Goal: Task Accomplishment & Management: Use online tool/utility

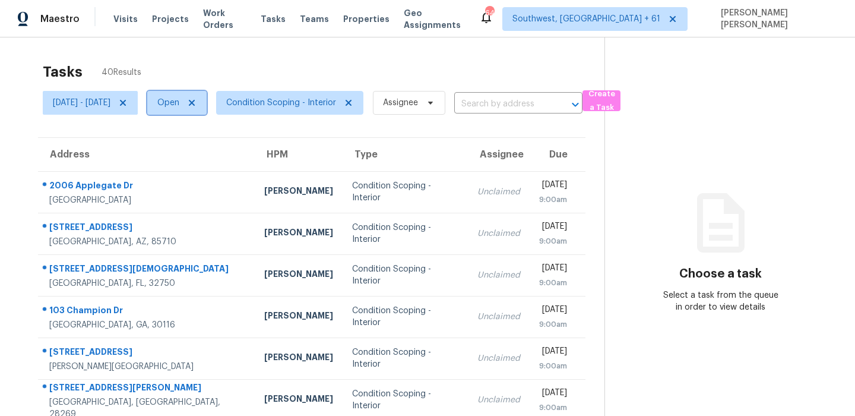
click at [204, 113] on span "Open" at bounding box center [176, 103] width 59 height 24
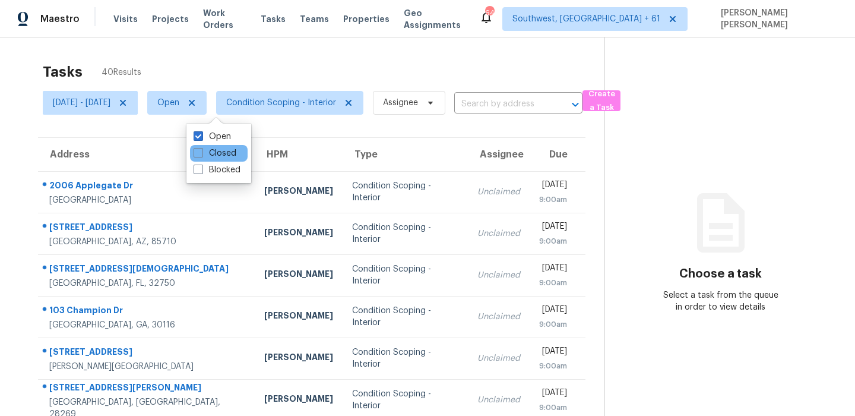
click at [217, 159] on div "Closed" at bounding box center [219, 153] width 58 height 17
click at [215, 154] on label "Closed" at bounding box center [215, 153] width 43 height 12
click at [201, 154] on input "Closed" at bounding box center [198, 151] width 8 height 8
checkbox input "true"
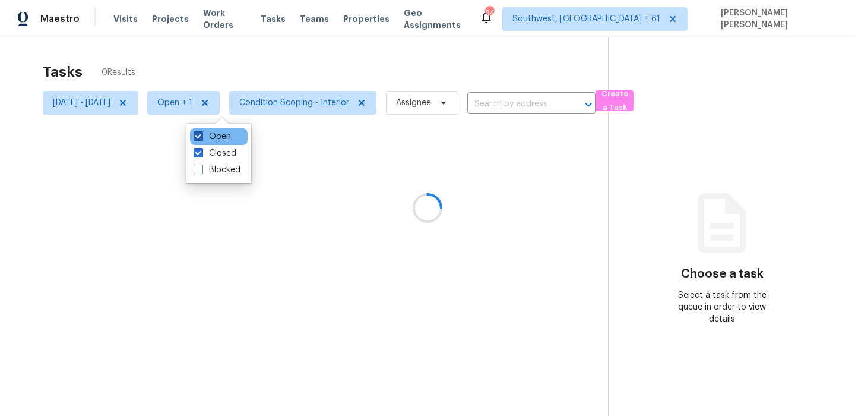
click at [211, 132] on label "Open" at bounding box center [212, 137] width 37 height 12
click at [201, 132] on input "Open" at bounding box center [198, 135] width 8 height 8
checkbox input "false"
click at [216, 69] on div "Tasks 0 Results" at bounding box center [325, 71] width 564 height 31
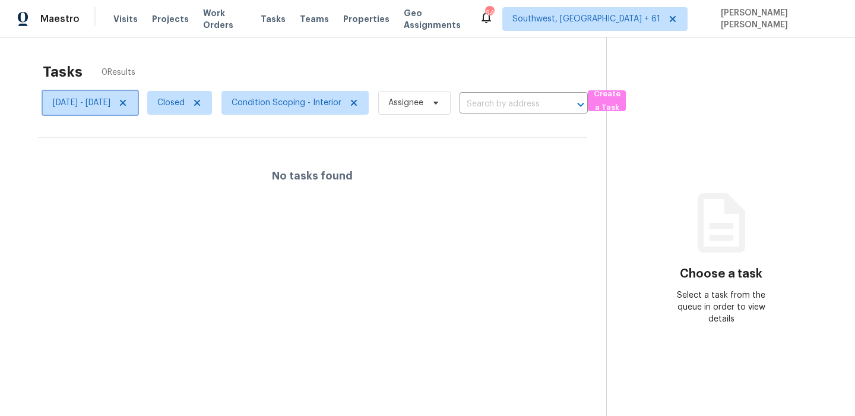
click at [110, 105] on span "[DATE] - [DATE]" at bounding box center [82, 103] width 58 height 12
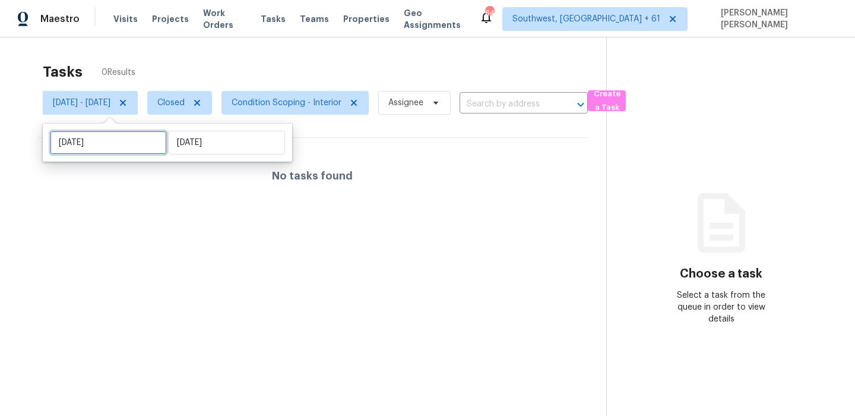
click at [118, 134] on input "[DATE]" at bounding box center [108, 143] width 117 height 24
select select "8"
select select "2025"
select select "9"
select select "2025"
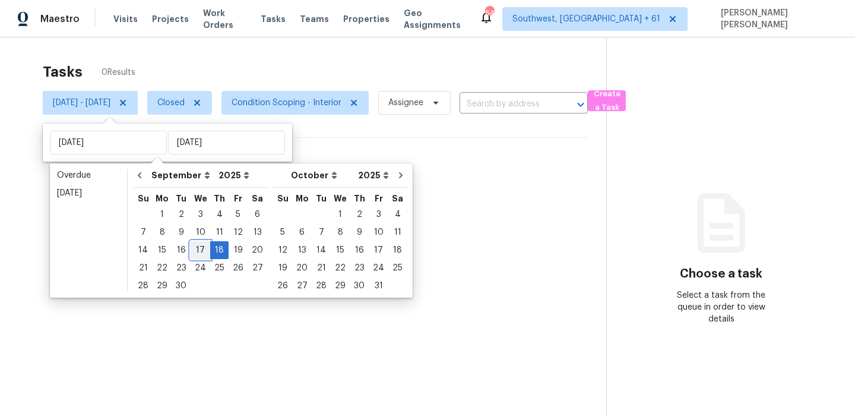
click at [200, 249] on div "17" at bounding box center [201, 250] width 20 height 17
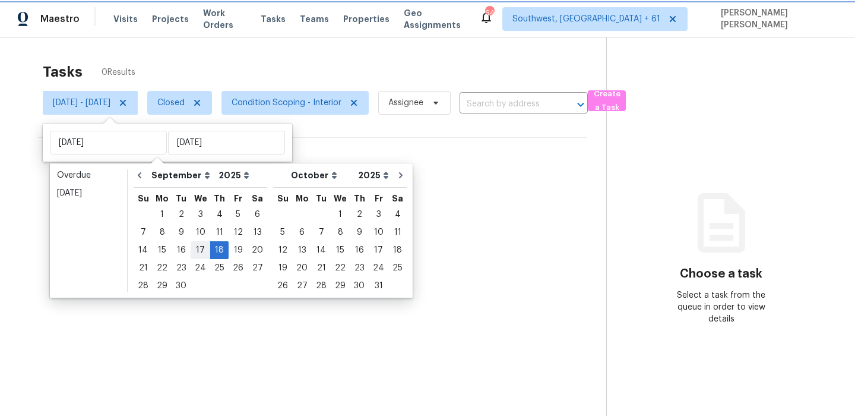
type input "[DATE]"
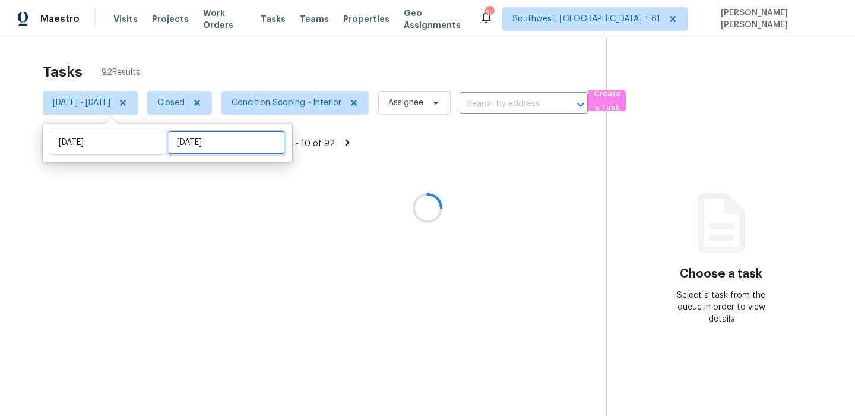
click at [174, 148] on input "[DATE]" at bounding box center [226, 143] width 117 height 24
select select "8"
select select "2025"
select select "9"
select select "2025"
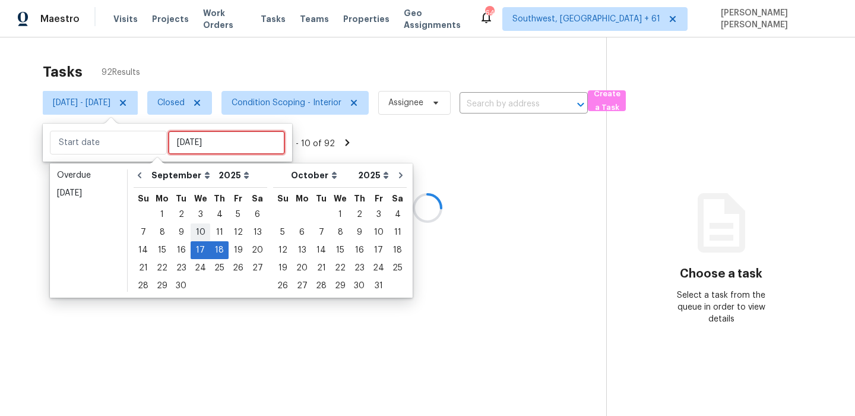
type input "Wed, Sep 10"
type input "[DATE]"
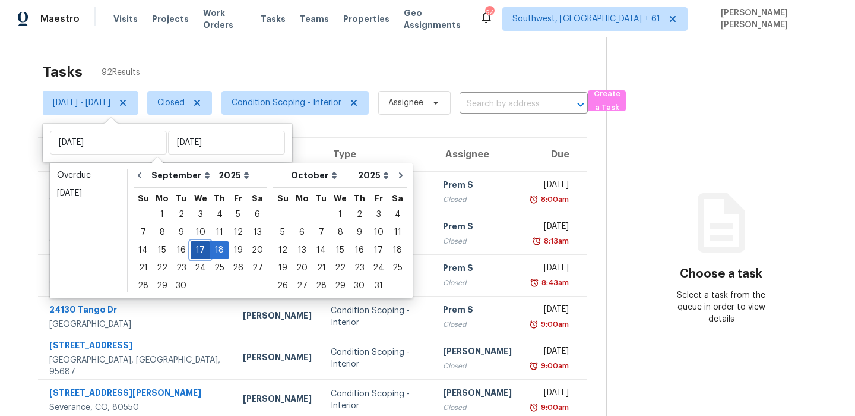
click at [198, 254] on div "17" at bounding box center [201, 250] width 20 height 17
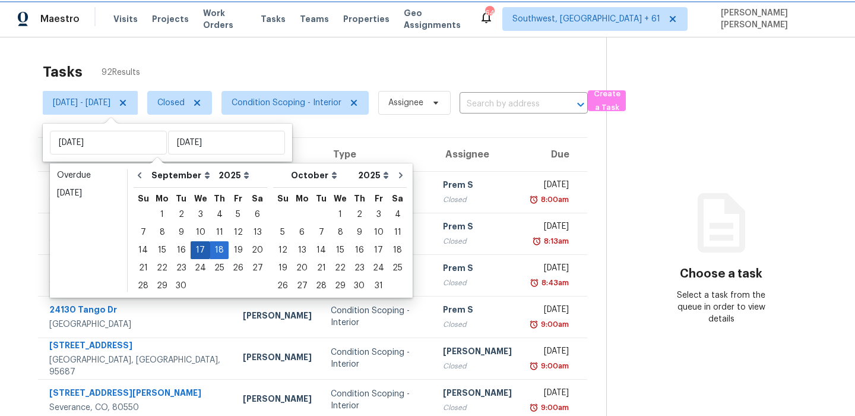
type input "[DATE]"
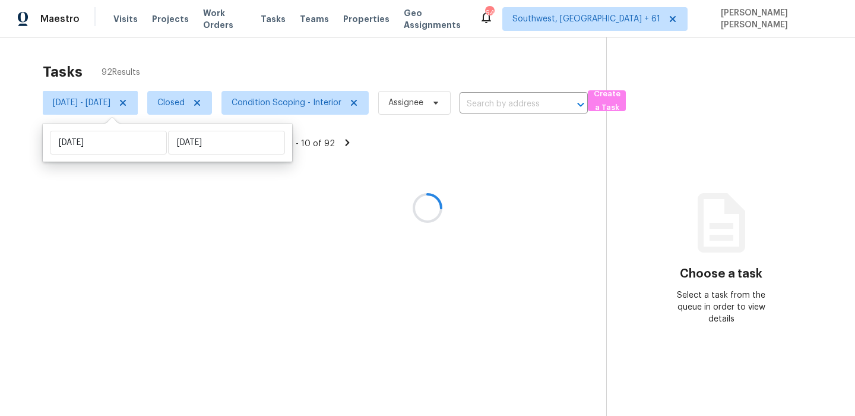
click at [339, 61] on div at bounding box center [427, 208] width 855 height 416
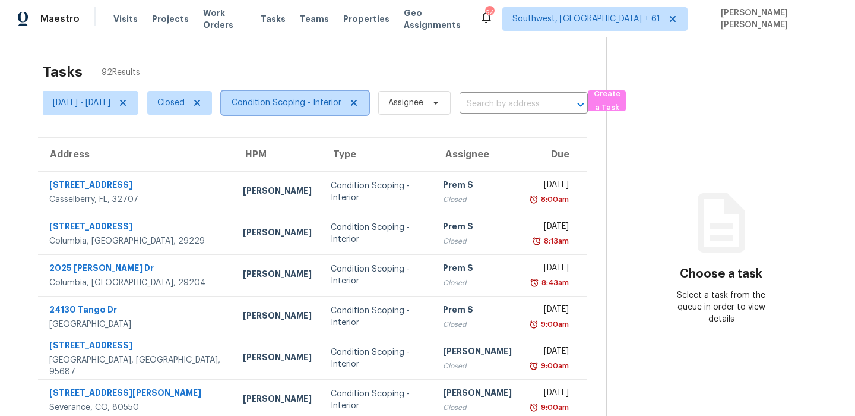
click at [327, 100] on span "Condition Scoping - Interior" at bounding box center [287, 103] width 110 height 12
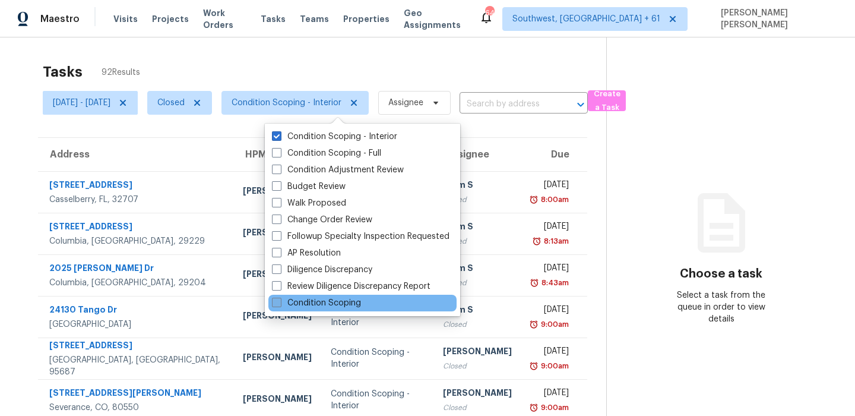
click at [299, 300] on label "Condition Scoping" at bounding box center [316, 303] width 89 height 12
click at [280, 300] on input "Condition Scoping" at bounding box center [276, 301] width 8 height 8
checkbox input "true"
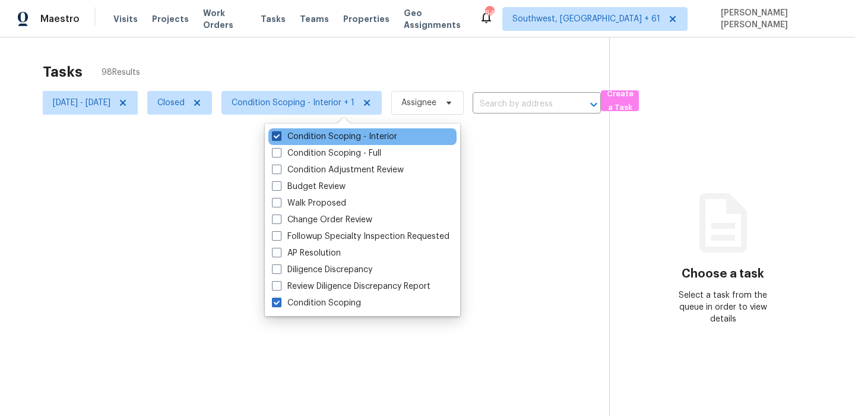
click at [340, 140] on label "Condition Scoping - Interior" at bounding box center [334, 137] width 125 height 12
click at [280, 138] on input "Condition Scoping - Interior" at bounding box center [276, 135] width 8 height 8
checkbox input "false"
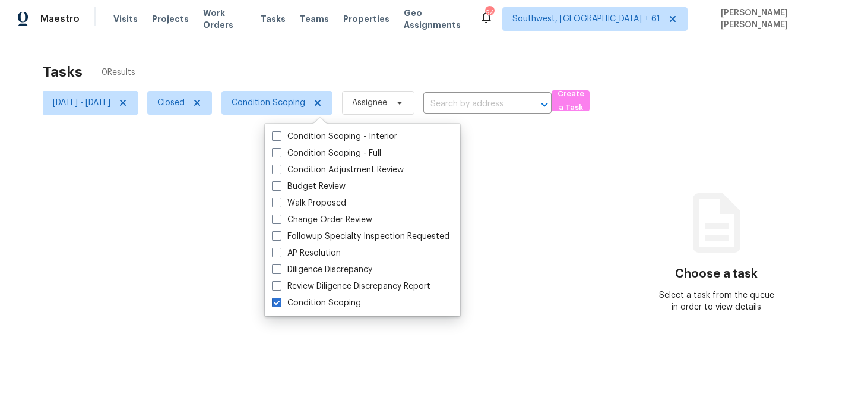
click at [352, 72] on div at bounding box center [427, 208] width 855 height 416
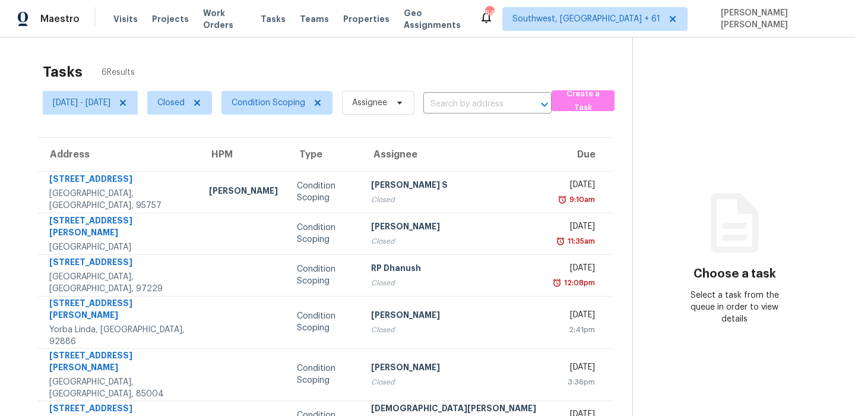
click at [372, 72] on div "Tasks 6 Results" at bounding box center [338, 71] width 590 height 31
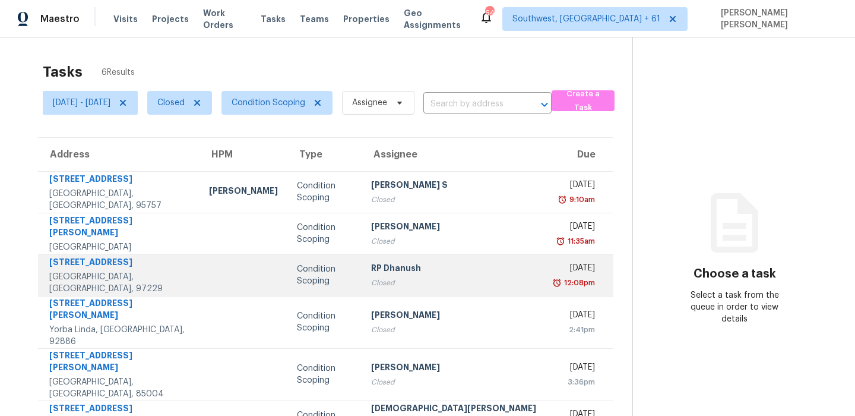
scroll to position [37, 0]
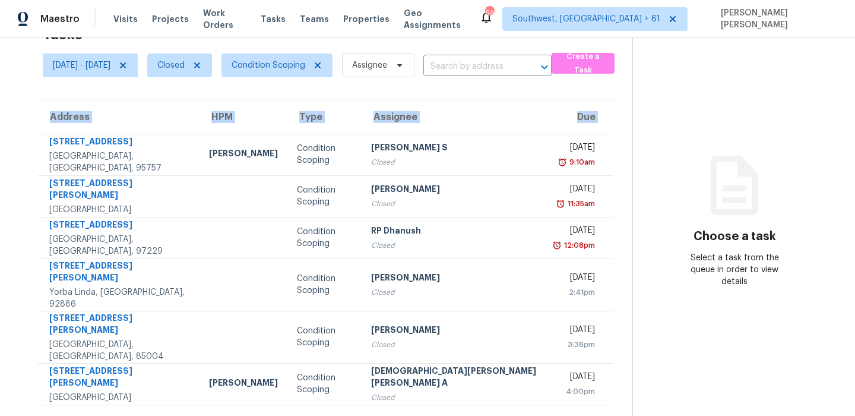
drag, startPoint x: 45, startPoint y: 143, endPoint x: 496, endPoint y: 388, distance: 514.2
click at [496, 388] on section "Tasks 6 Results Wed, Sep 17 - Wed, Sep 17 Closed Condition Scoping Assignee ​ C…" at bounding box center [325, 217] width 613 height 397
copy thead "Address HPM Type Assignee Due"
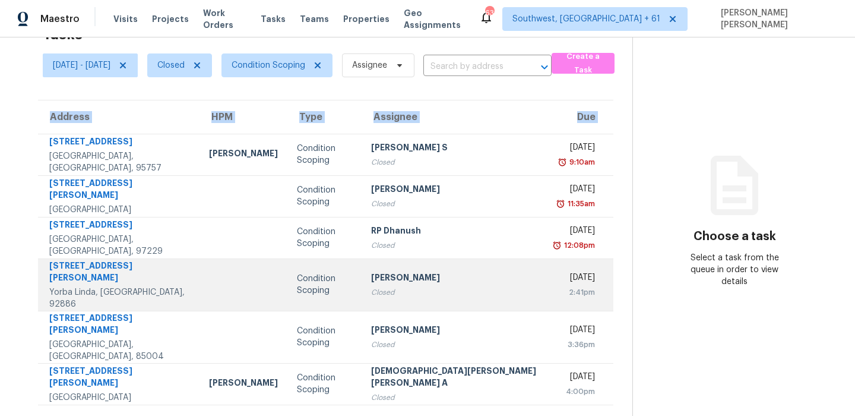
scroll to position [0, 0]
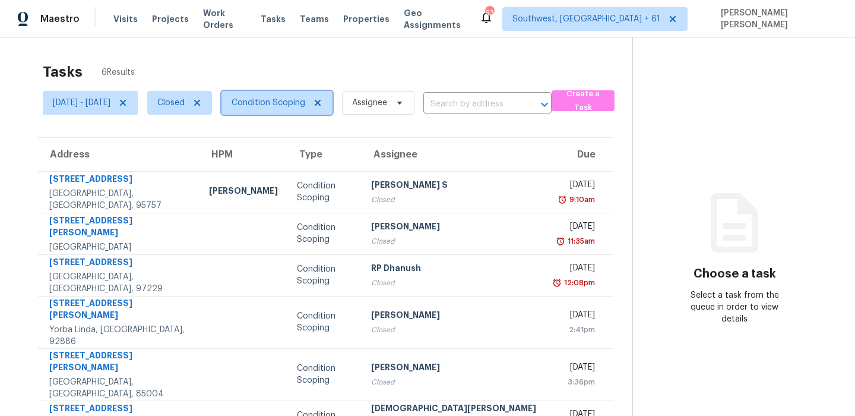
click at [298, 110] on span "Condition Scoping" at bounding box center [277, 103] width 111 height 24
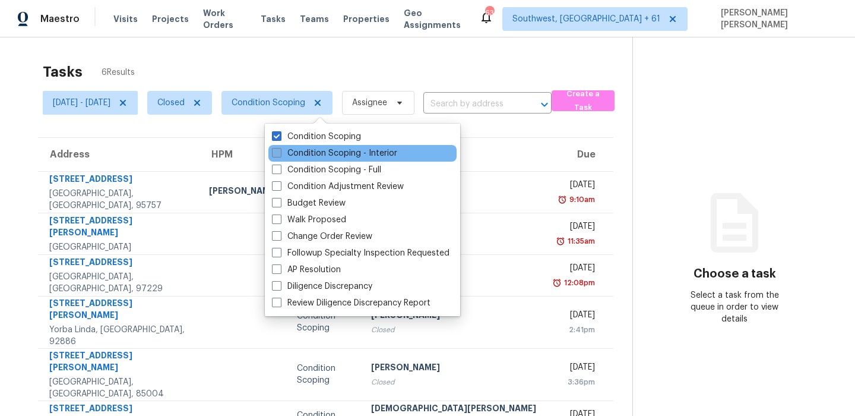
click at [305, 150] on label "Condition Scoping - Interior" at bounding box center [334, 153] width 125 height 12
click at [280, 150] on input "Condition Scoping - Interior" at bounding box center [276, 151] width 8 height 8
checkbox input "true"
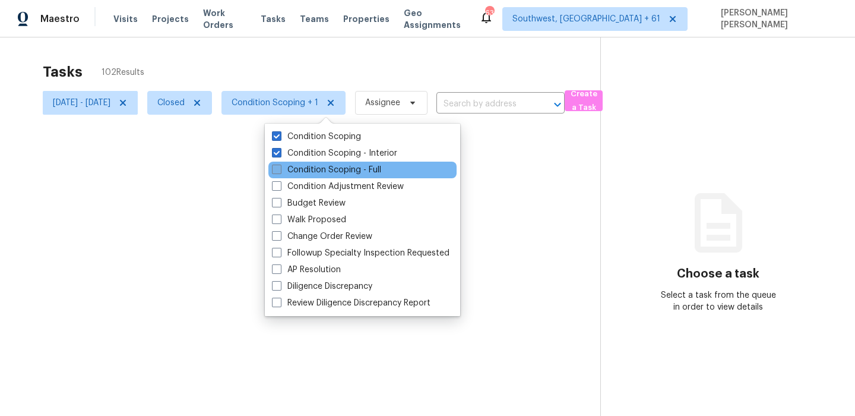
click at [303, 170] on label "Condition Scoping - Full" at bounding box center [326, 170] width 109 height 12
click at [280, 170] on input "Condition Scoping - Full" at bounding box center [276, 168] width 8 height 8
checkbox input "true"
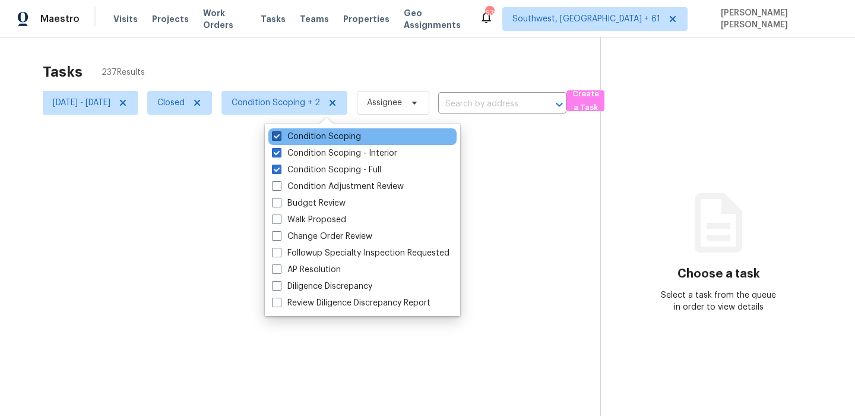
click at [309, 135] on label "Condition Scoping" at bounding box center [316, 137] width 89 height 12
click at [280, 135] on input "Condition Scoping" at bounding box center [276, 135] width 8 height 8
checkbox input "false"
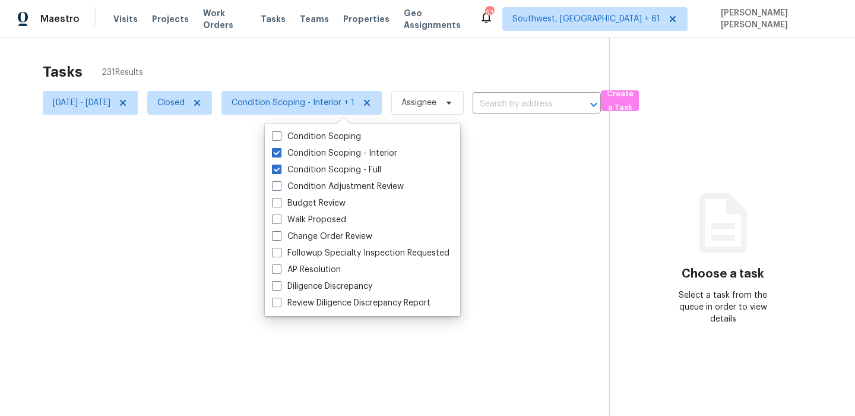
click at [223, 112] on div at bounding box center [427, 208] width 855 height 416
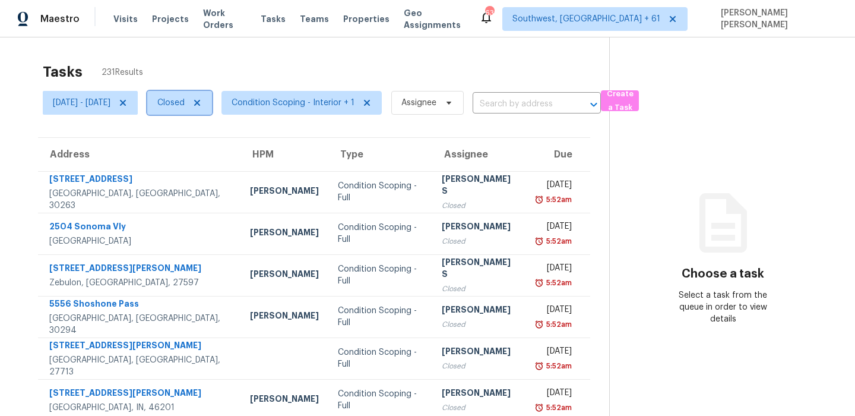
click at [185, 106] on span "Closed" at bounding box center [170, 103] width 27 height 12
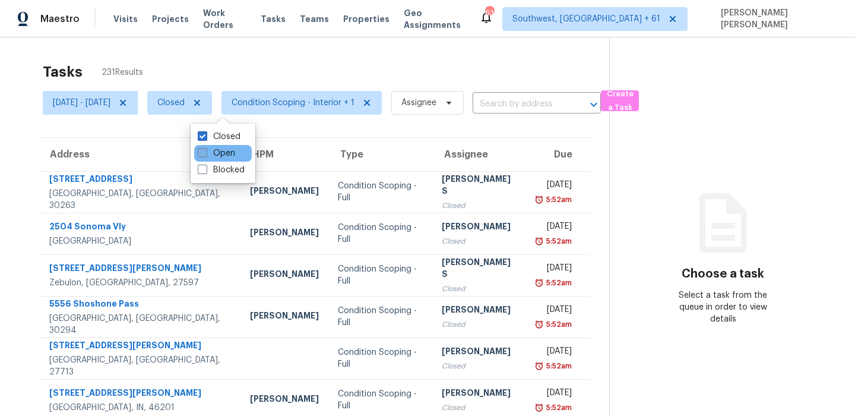
click at [211, 153] on label "Open" at bounding box center [216, 153] width 37 height 12
click at [205, 153] on input "Open" at bounding box center [202, 151] width 8 height 8
checkbox input "true"
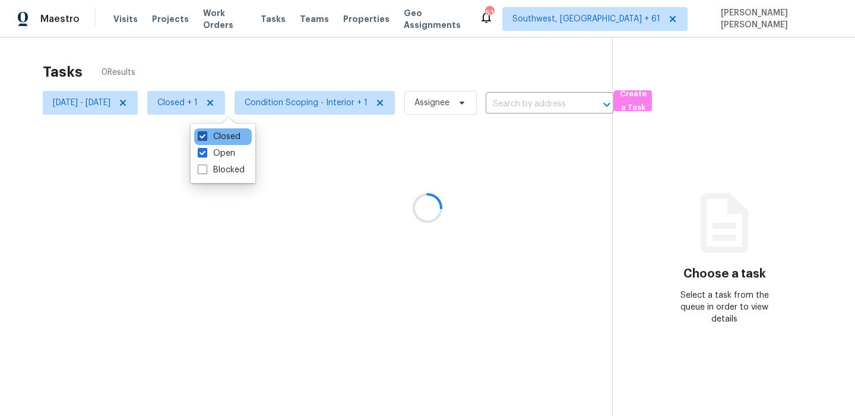
click at [220, 135] on label "Closed" at bounding box center [219, 137] width 43 height 12
click at [205, 135] on input "Closed" at bounding box center [202, 135] width 8 height 8
checkbox input "false"
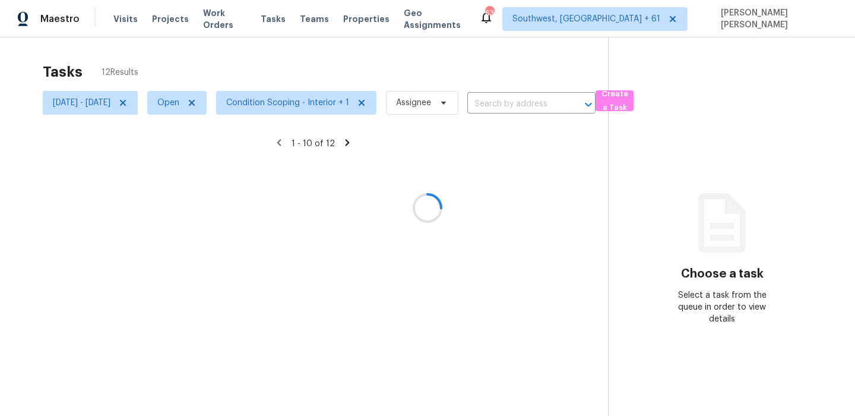
click at [268, 72] on div at bounding box center [427, 208] width 855 height 416
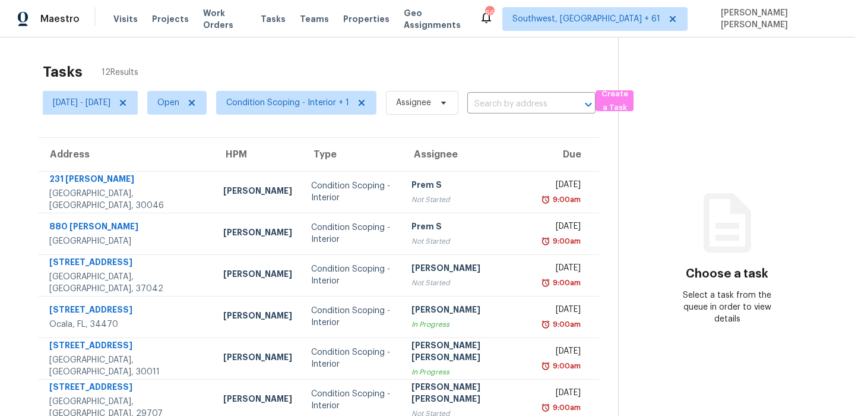
click at [352, 73] on div "Tasks 12 Results" at bounding box center [330, 71] width 575 height 31
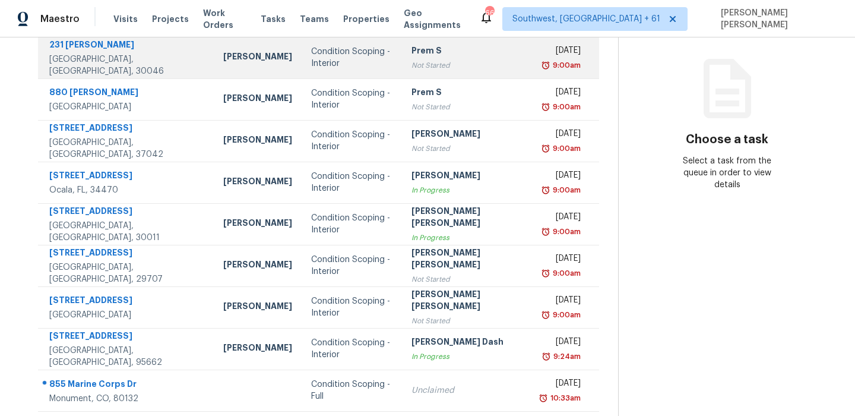
scroll to position [203, 0]
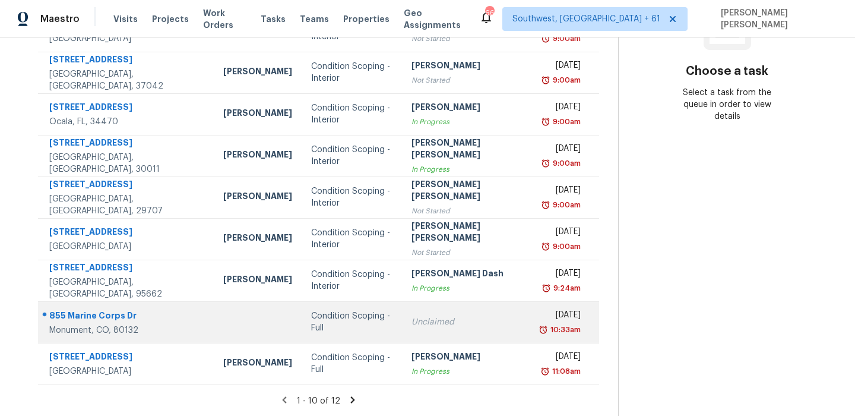
click at [103, 315] on div "855 Marine Corps Dr" at bounding box center [126, 316] width 155 height 15
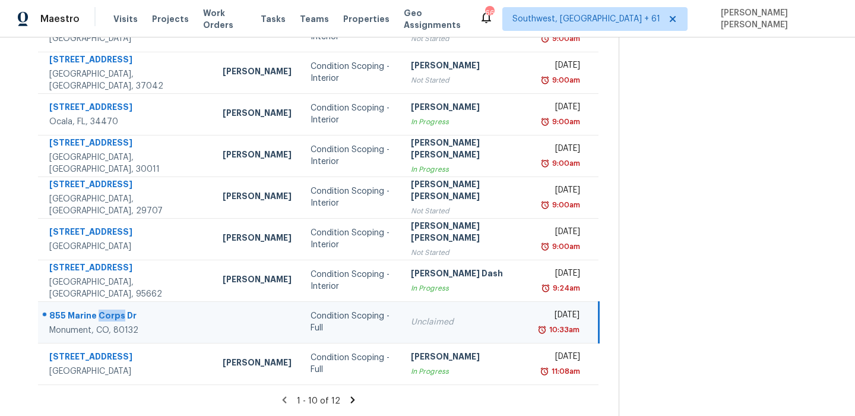
click at [103, 315] on div "855 Marine Corps Dr" at bounding box center [126, 316] width 154 height 15
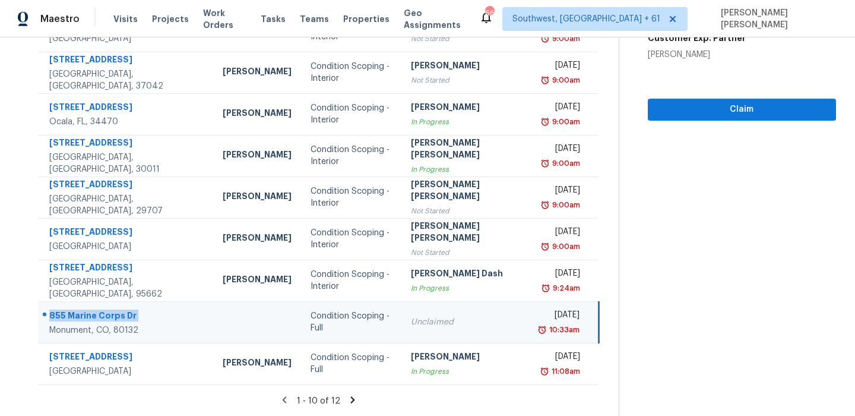
copy div "855 Marine Corps Dr"
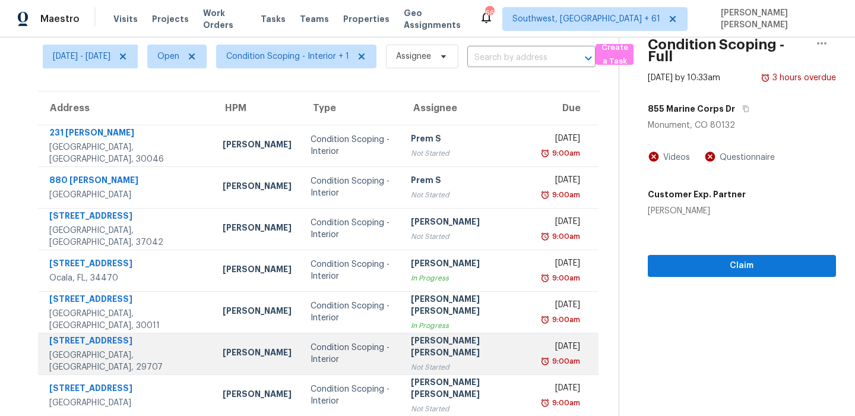
scroll to position [0, 0]
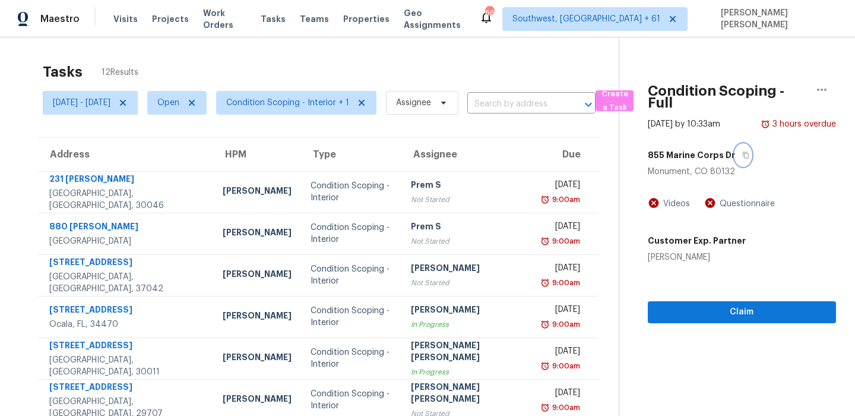
click at [738, 159] on button "button" at bounding box center [743, 154] width 16 height 21
click at [735, 151] on button "button" at bounding box center [743, 154] width 16 height 21
click at [109, 103] on span "[DATE] - [DATE]" at bounding box center [82, 103] width 58 height 12
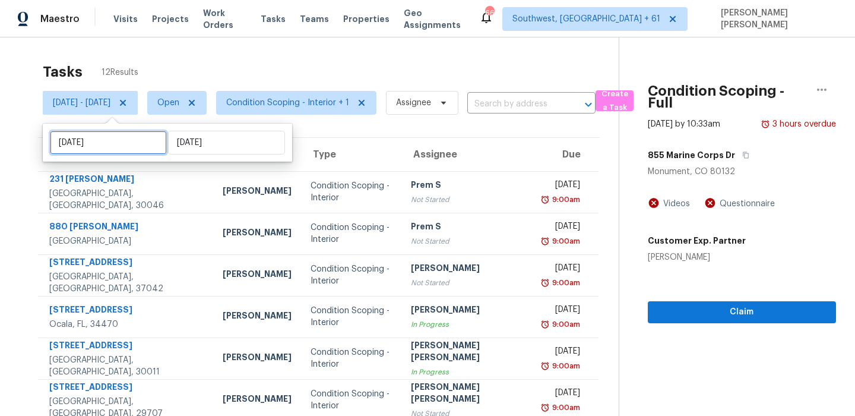
click at [114, 140] on input "[DATE]" at bounding box center [108, 143] width 117 height 24
select select "8"
select select "2025"
select select "9"
select select "2025"
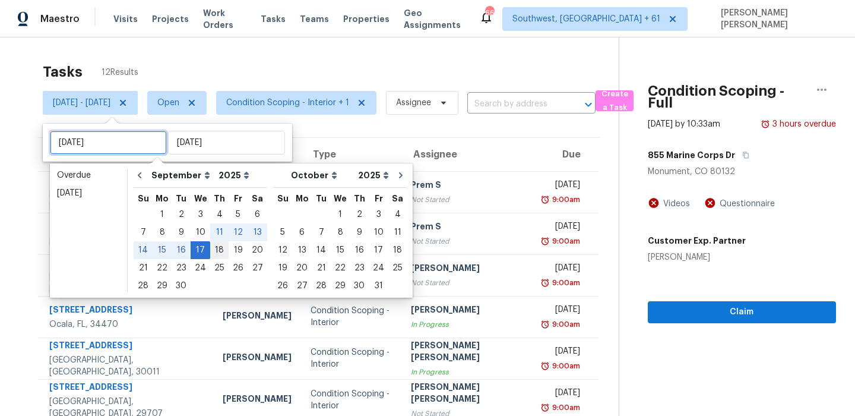
type input "[DATE]"
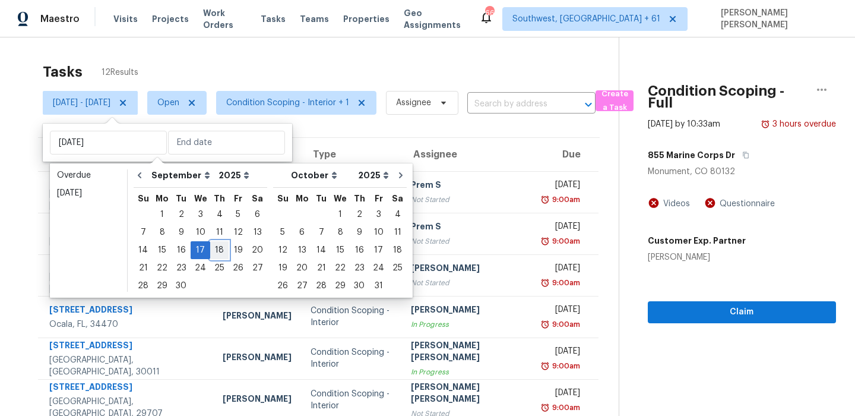
click at [212, 247] on div "18" at bounding box center [219, 250] width 18 height 17
type input "[DATE]"
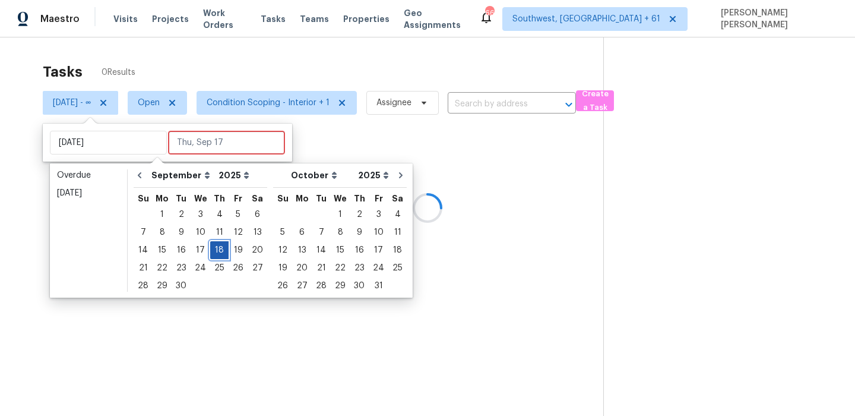
click at [212, 247] on div "18" at bounding box center [219, 250] width 18 height 17
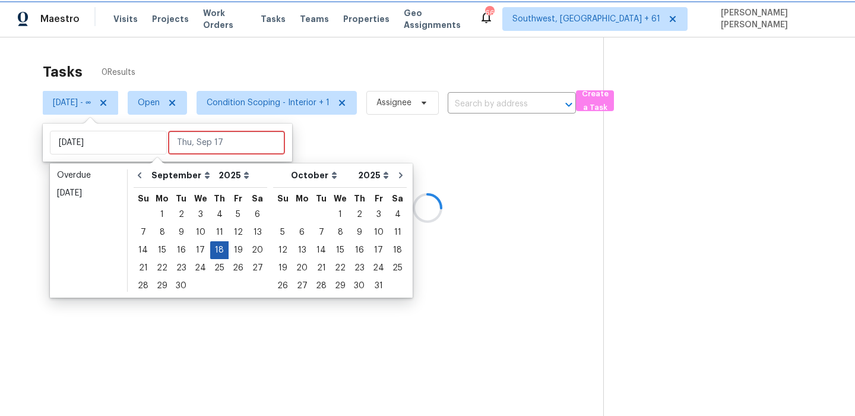
type input "[DATE]"
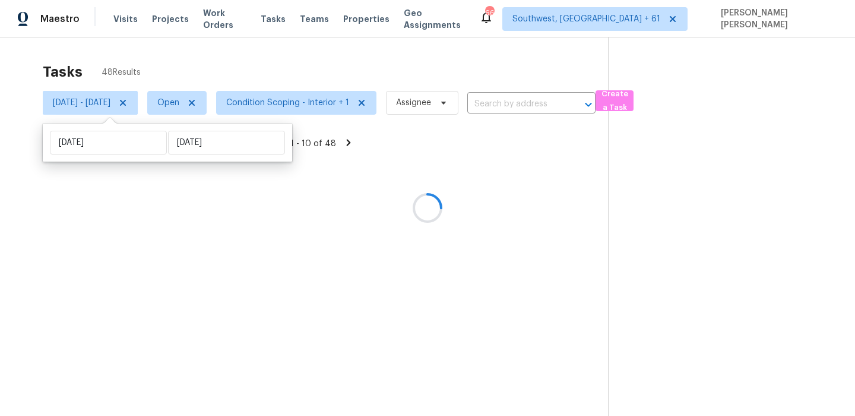
click at [283, 83] on div at bounding box center [427, 208] width 855 height 416
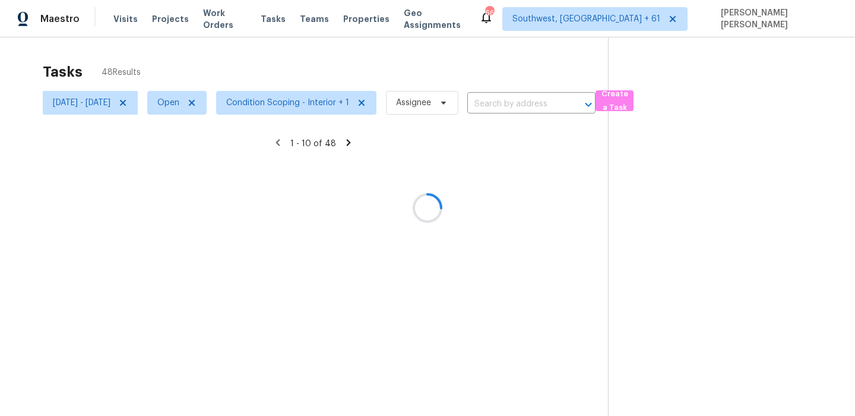
click at [279, 106] on div at bounding box center [427, 208] width 855 height 416
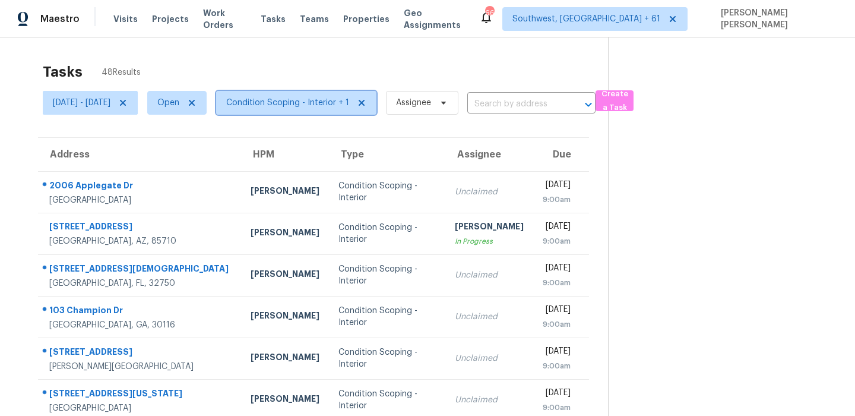
click at [279, 106] on span "Condition Scoping - Interior + 1" at bounding box center [287, 103] width 123 height 12
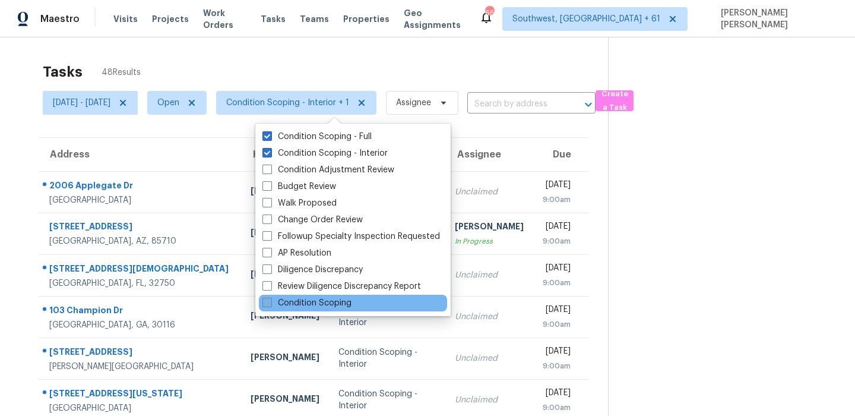
click at [297, 305] on label "Condition Scoping" at bounding box center [306, 303] width 89 height 12
click at [270, 305] on input "Condition Scoping" at bounding box center [266, 301] width 8 height 8
checkbox input "true"
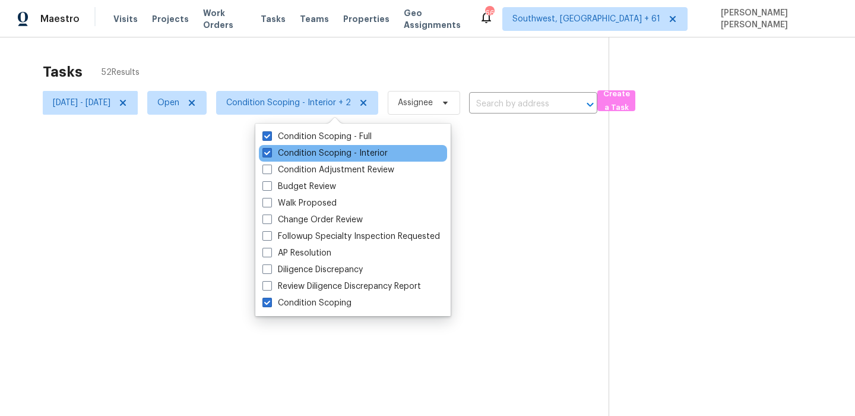
click at [306, 145] on div "Condition Scoping - Interior" at bounding box center [353, 153] width 188 height 17
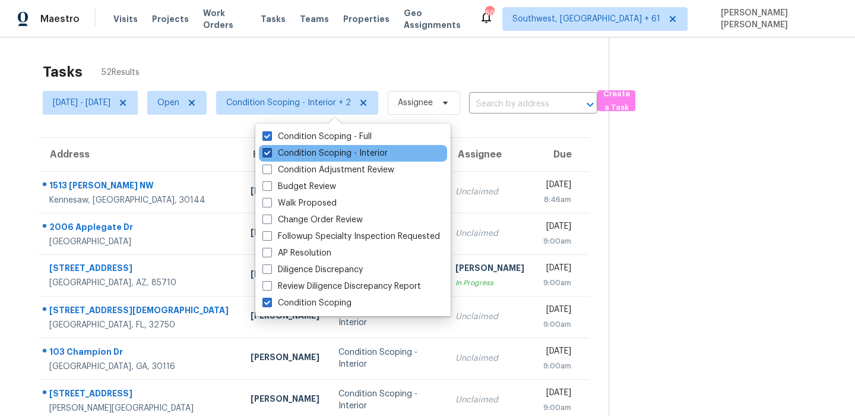
click at [302, 149] on label "Condition Scoping - Interior" at bounding box center [324, 153] width 125 height 12
click at [270, 149] on input "Condition Scoping - Interior" at bounding box center [266, 151] width 8 height 8
checkbox input "false"
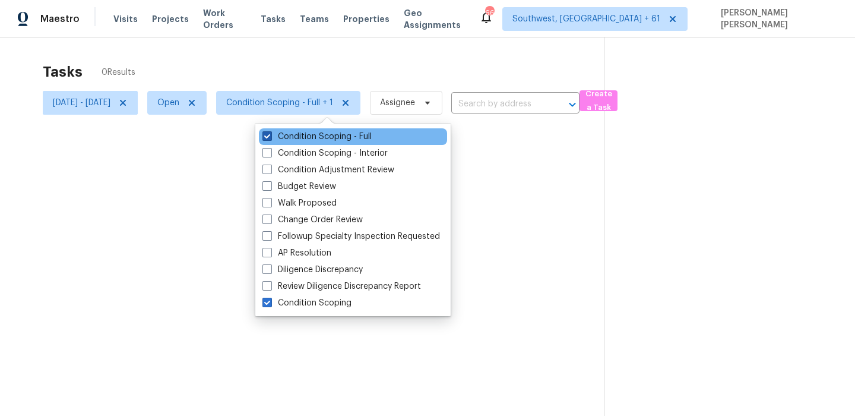
click at [308, 137] on label "Condition Scoping - Full" at bounding box center [316, 137] width 109 height 12
click at [270, 137] on input "Condition Scoping - Full" at bounding box center [266, 135] width 8 height 8
checkbox input "false"
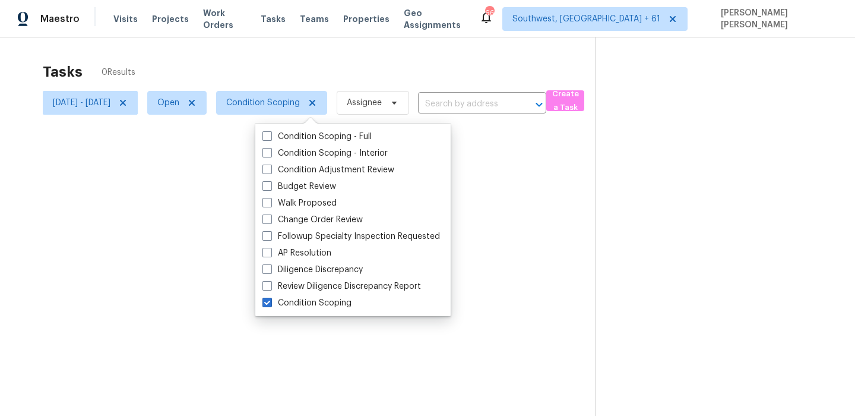
click at [335, 75] on div at bounding box center [427, 208] width 855 height 416
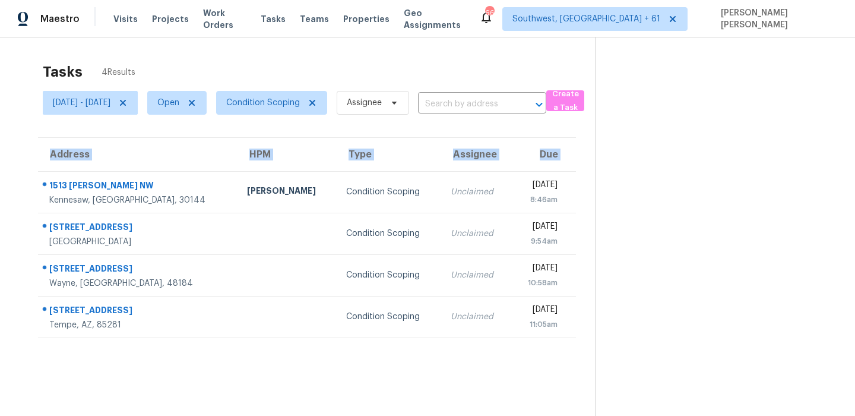
scroll to position [37, 0]
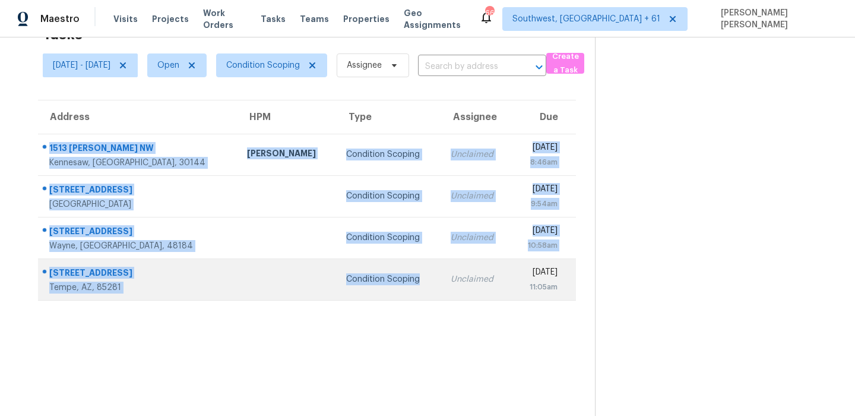
drag, startPoint x: 45, startPoint y: 178, endPoint x: 273, endPoint y: 286, distance: 252.9
click at [273, 286] on tbody "1513 Dickens Pl NW Kennesaw, GA, 30144 Mirsad Srna Condition Scoping Unclaimed …" at bounding box center [307, 217] width 538 height 166
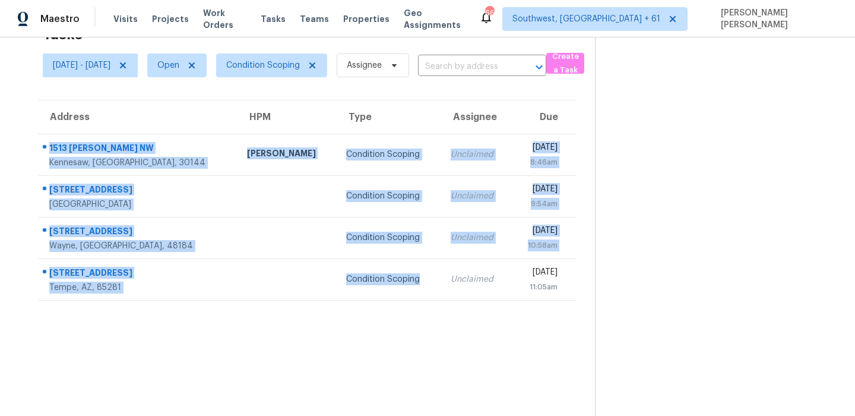
copy tbody "1513 Dickens Pl NW Kennesaw, GA, 30144 Mirsad Srna Condition Scoping Unclaimed …"
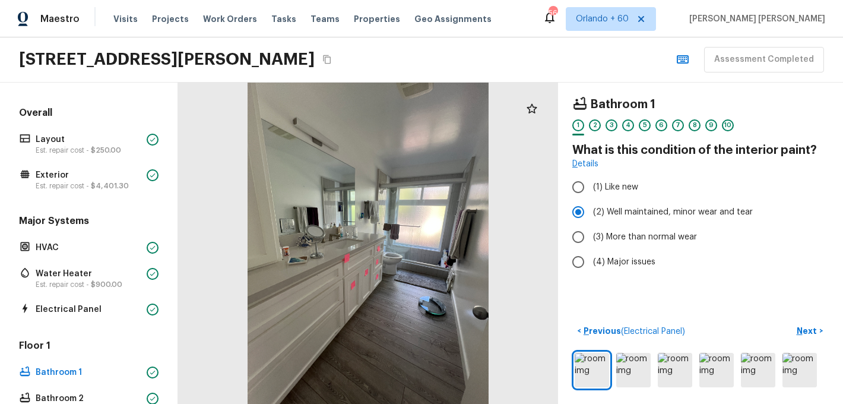
scroll to position [160, 0]
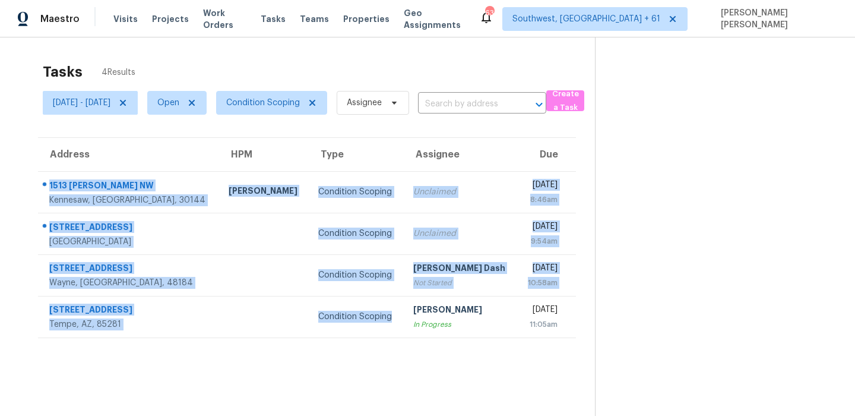
scroll to position [37, 0]
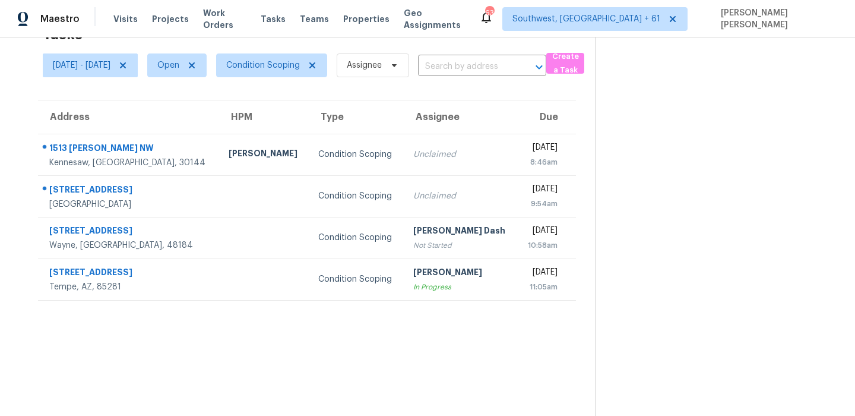
click at [495, 18] on div "Maestro Visits Projects Work Orders Tasks Teams Properties Geo Assignments 630 …" at bounding box center [427, 18] width 855 height 37
click at [485, 41] on div "Tasks 4 Results" at bounding box center [319, 34] width 552 height 31
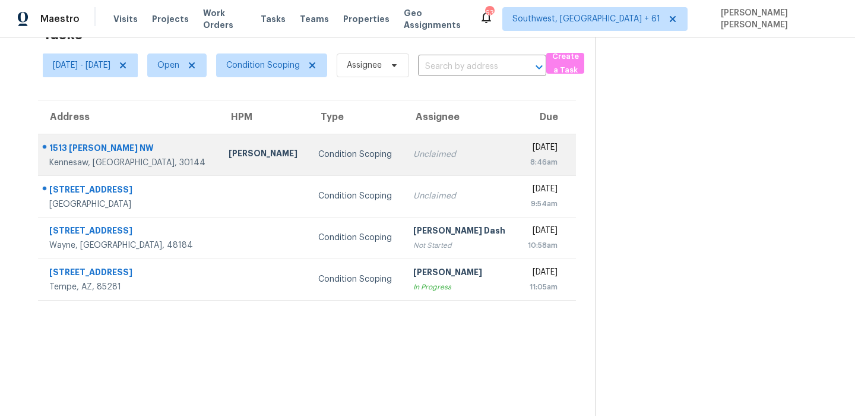
scroll to position [0, 0]
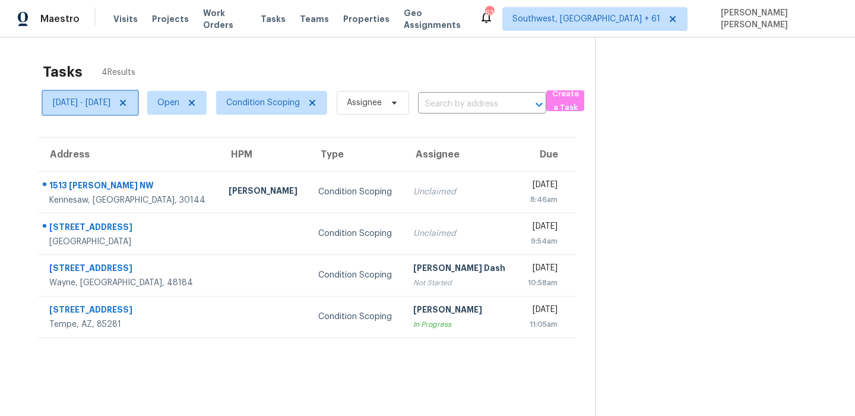
click at [110, 104] on span "Thu, Sep 18 - Thu, Sep 18" at bounding box center [82, 103] width 58 height 12
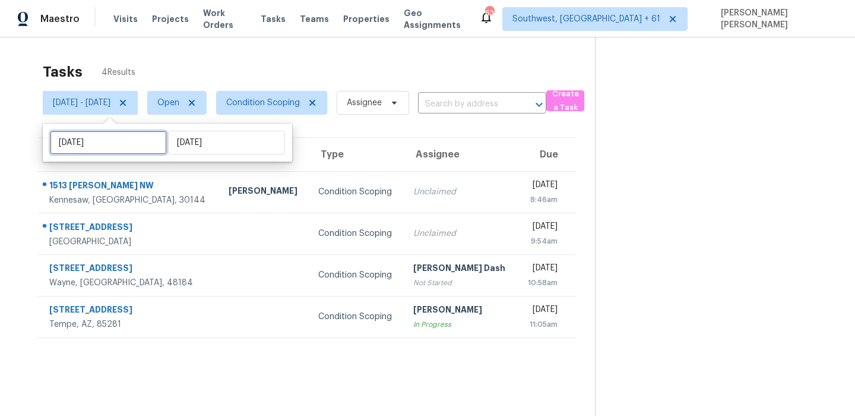
select select "8"
select select "2025"
select select "9"
select select "2025"
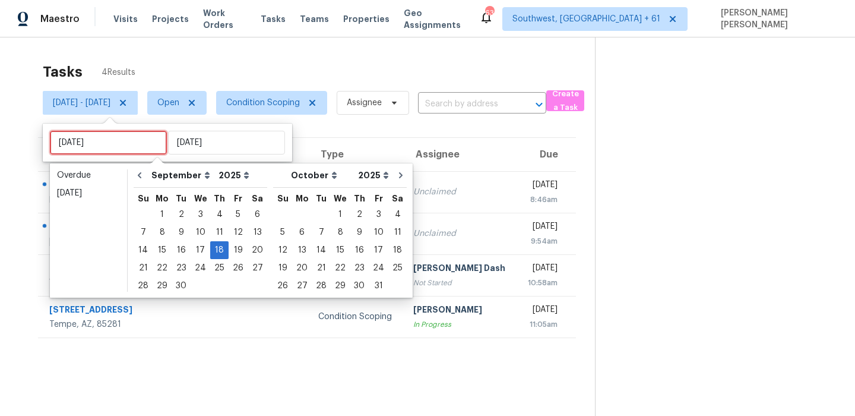
click at [132, 137] on input "[DATE]" at bounding box center [108, 143] width 117 height 24
click at [198, 251] on div "17" at bounding box center [201, 250] width 20 height 17
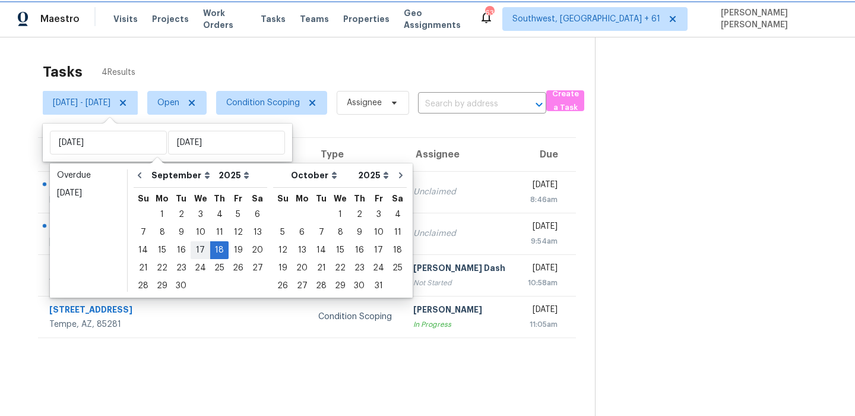
type input "[DATE]"
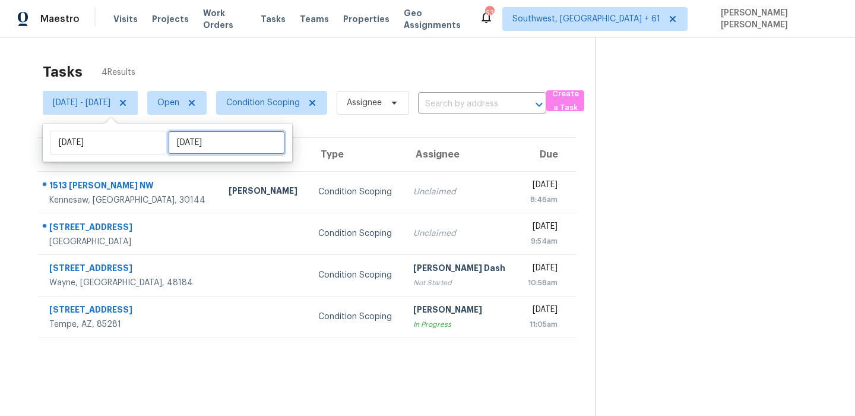
click at [210, 150] on input "[DATE]" at bounding box center [226, 143] width 117 height 24
select select "8"
select select "2025"
select select "9"
select select "2025"
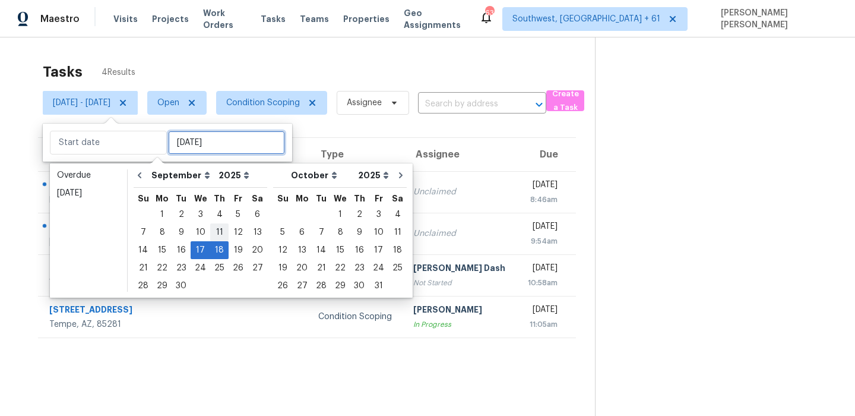
type input "[DATE]"
click at [200, 254] on div "17" at bounding box center [201, 250] width 20 height 17
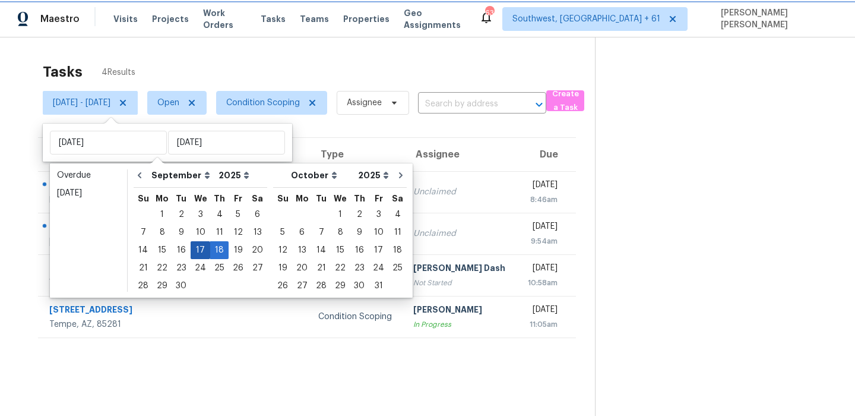
type input "[DATE]"
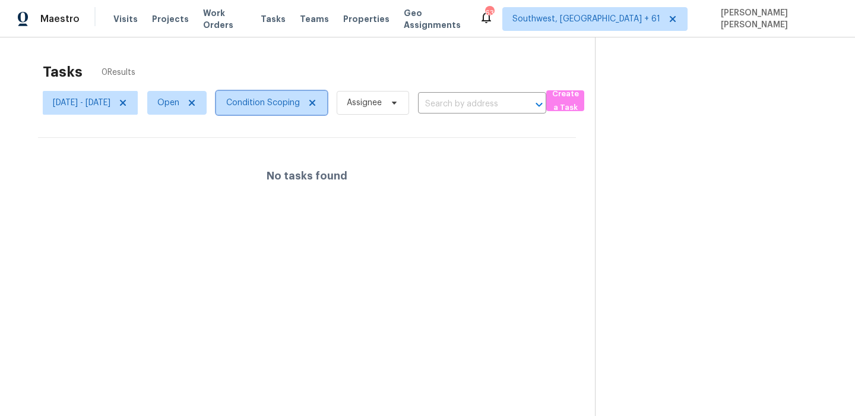
click at [294, 103] on span "Condition Scoping" at bounding box center [263, 103] width 74 height 12
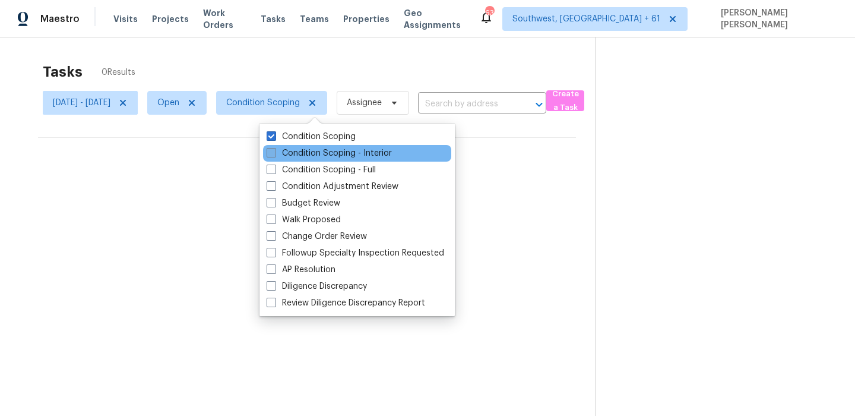
click at [296, 151] on label "Condition Scoping - Interior" at bounding box center [329, 153] width 125 height 12
click at [274, 151] on input "Condition Scoping - Interior" at bounding box center [271, 151] width 8 height 8
checkbox input "true"
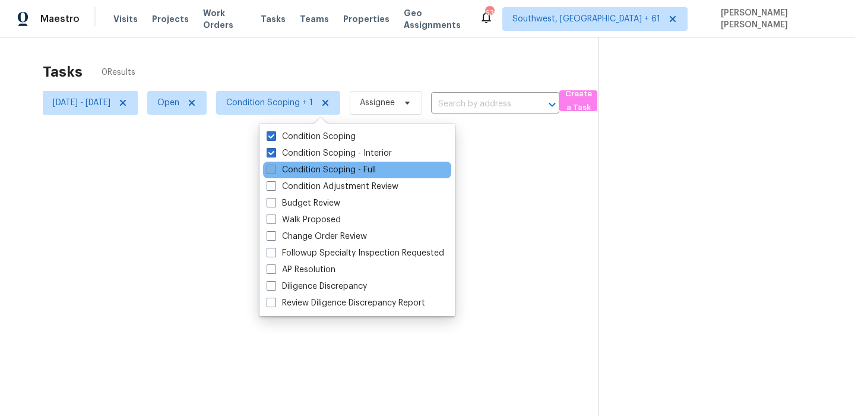
click at [290, 175] on label "Condition Scoping - Full" at bounding box center [321, 170] width 109 height 12
click at [274, 172] on input "Condition Scoping - Full" at bounding box center [271, 168] width 8 height 8
checkbox input "true"
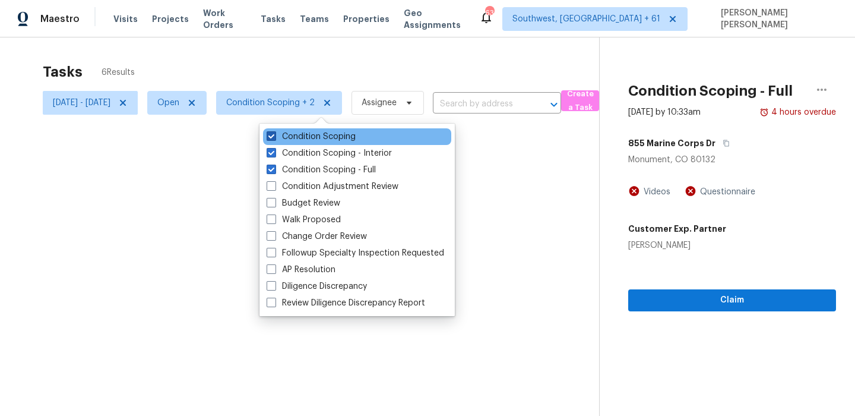
click at [301, 134] on label "Condition Scoping" at bounding box center [311, 137] width 89 height 12
click at [274, 134] on input "Condition Scoping" at bounding box center [271, 135] width 8 height 8
checkbox input "false"
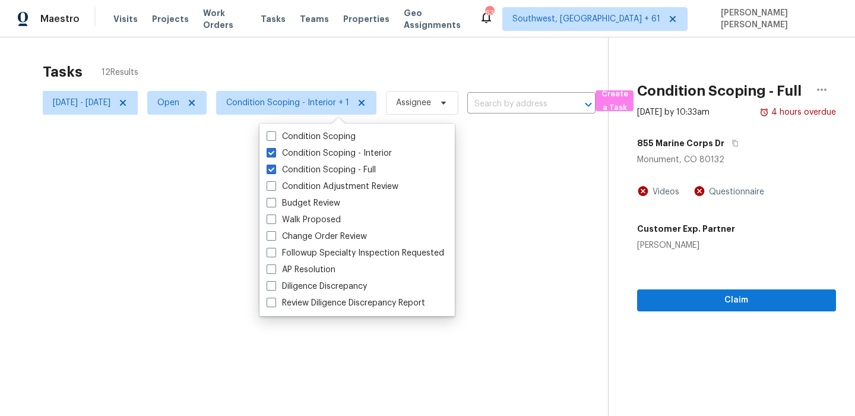
click at [309, 69] on div at bounding box center [427, 208] width 855 height 416
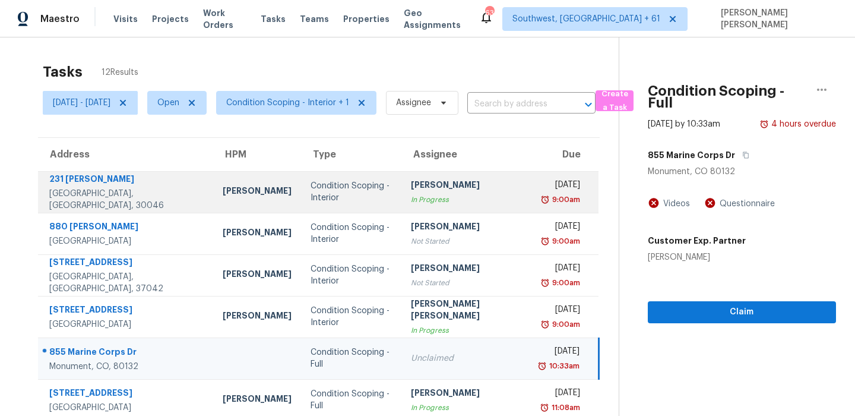
scroll to position [37, 0]
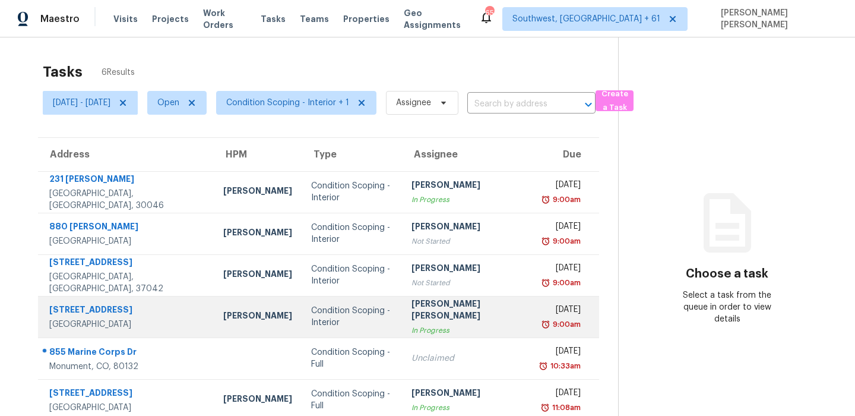
scroll to position [37, 0]
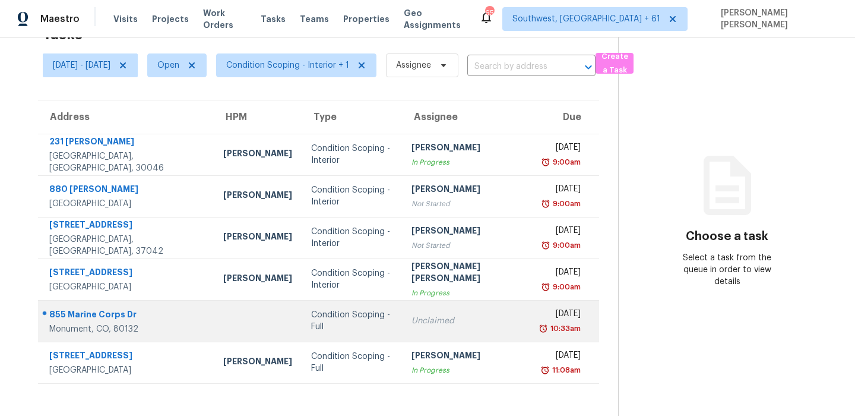
click at [236, 326] on td at bounding box center [258, 321] width 88 height 42
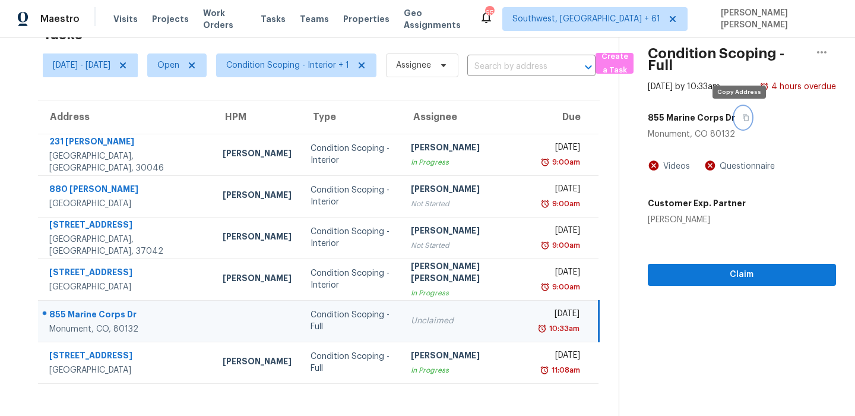
click at [739, 123] on button "button" at bounding box center [743, 117] width 16 height 21
click at [628, 72] on span "Create a Task" at bounding box center [615, 63] width 26 height 27
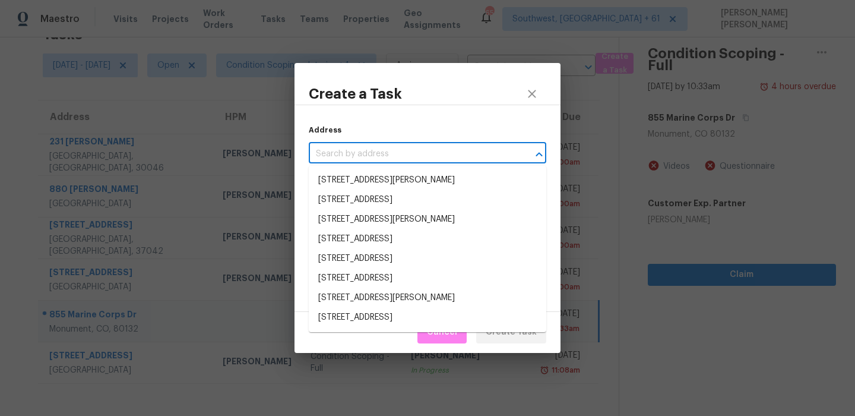
click at [430, 154] on input "text" at bounding box center [411, 154] width 204 height 18
paste input "[STREET_ADDRESS]"
type input "[STREET_ADDRESS]"
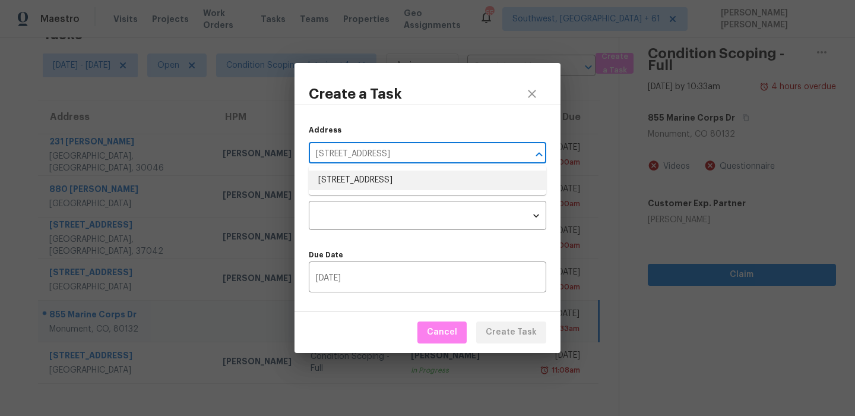
click at [408, 181] on li "[STREET_ADDRESS]" at bounding box center [428, 180] width 238 height 20
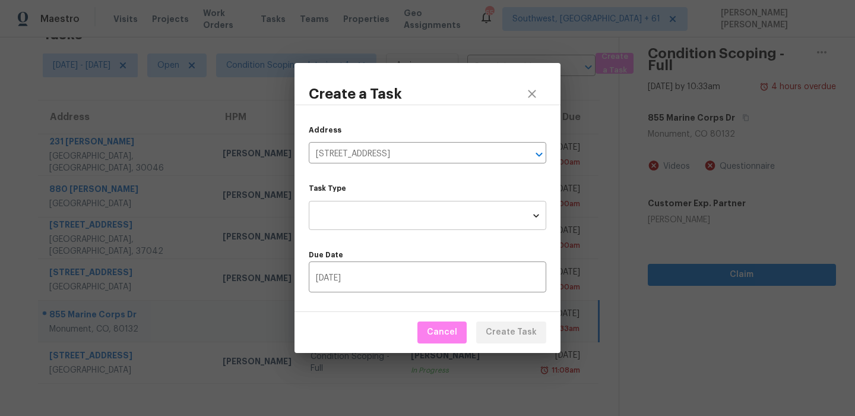
click at [404, 210] on body "Maestro Visits Projects Work Orders Tasks Teams Properties Geo Assignments 655 …" at bounding box center [427, 208] width 855 height 416
click at [424, 215] on li "Condition Scoping - Full" at bounding box center [428, 215] width 238 height 20
type input "virtual_full_assessment"
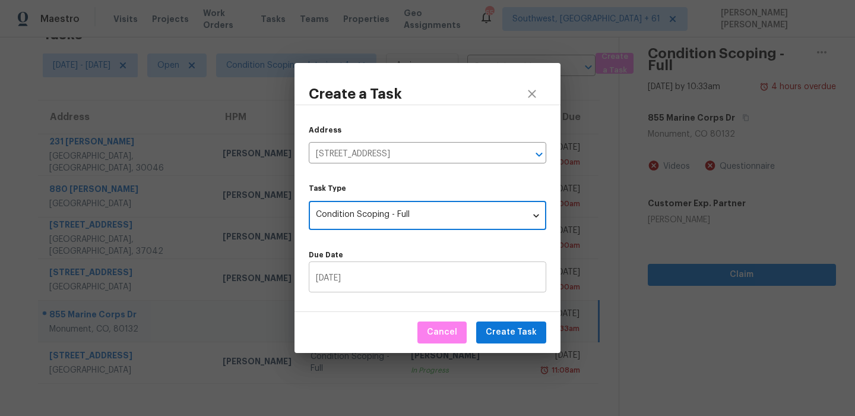
click at [483, 281] on input "[DATE]" at bounding box center [428, 278] width 238 height 28
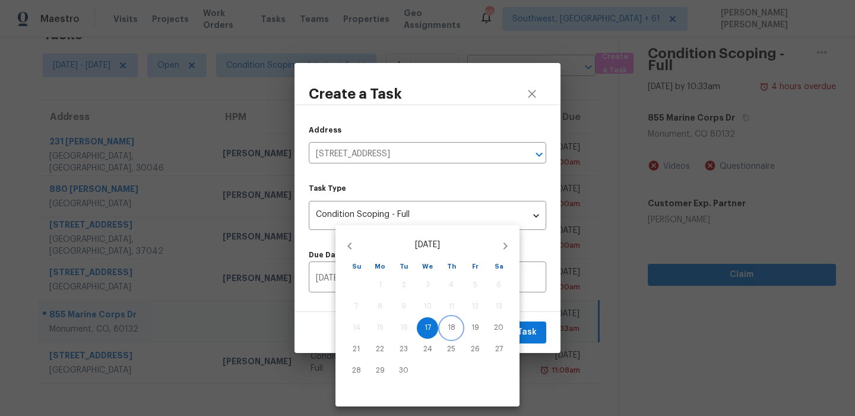
click at [443, 322] on span "18" at bounding box center [451, 327] width 21 height 10
type input "[DATE]"
click at [546, 314] on div at bounding box center [427, 208] width 855 height 416
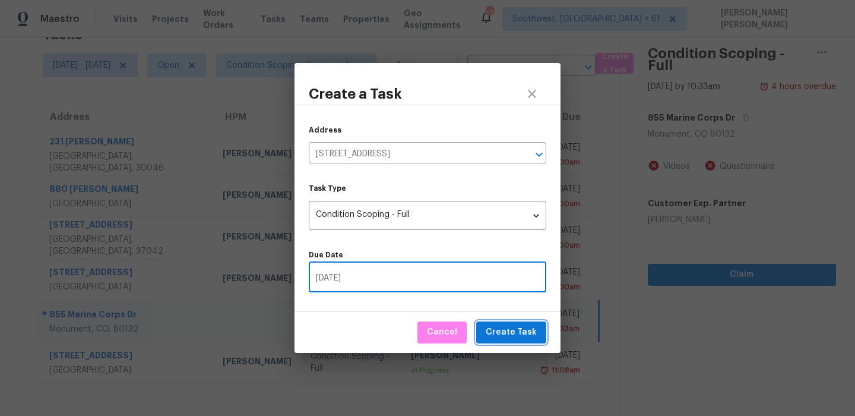
click at [512, 332] on span "Create Task" at bounding box center [511, 332] width 51 height 15
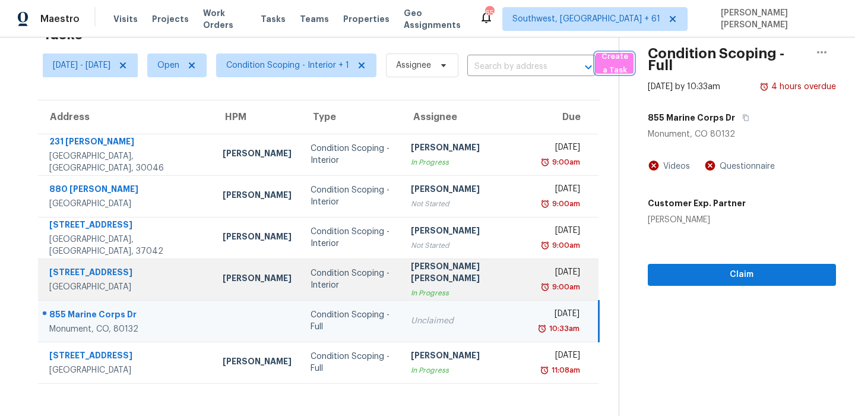
scroll to position [0, 0]
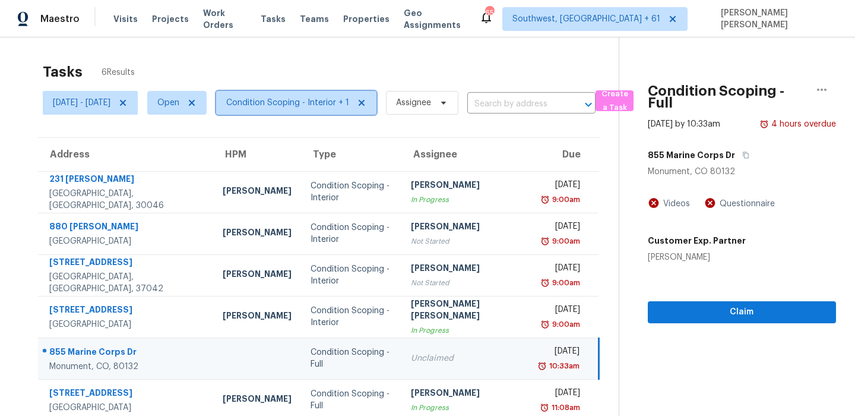
click at [322, 100] on span "Condition Scoping - Interior + 1" at bounding box center [287, 103] width 123 height 12
click at [110, 103] on span "[DATE] - [DATE]" at bounding box center [82, 103] width 58 height 12
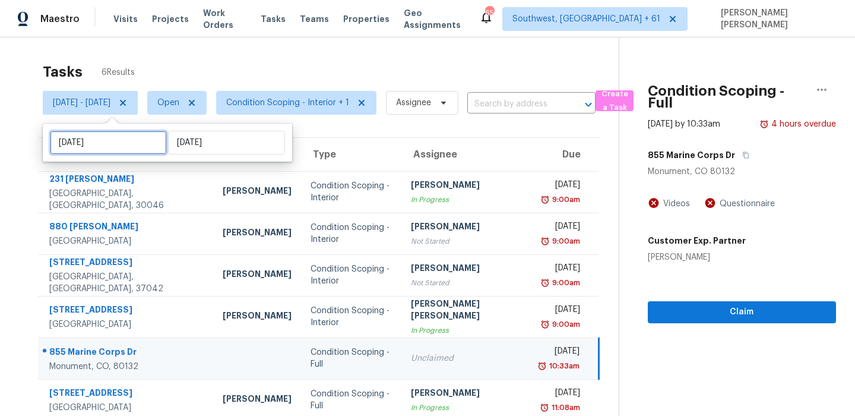
click at [121, 138] on input "[DATE]" at bounding box center [108, 143] width 117 height 24
select select "8"
select select "2025"
select select "9"
select select "2025"
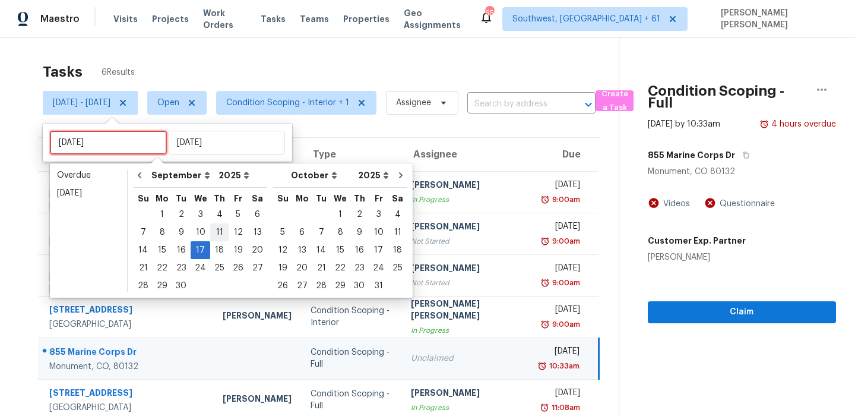
type input "[DATE]"
click at [212, 256] on div "18" at bounding box center [219, 250] width 18 height 17
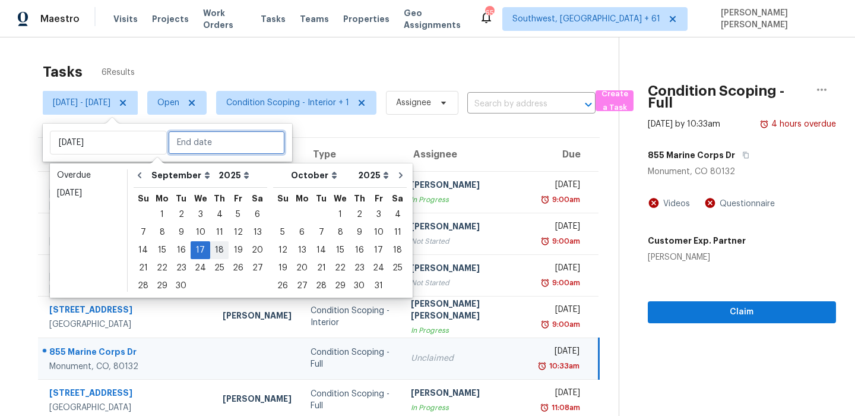
type input "[DATE]"
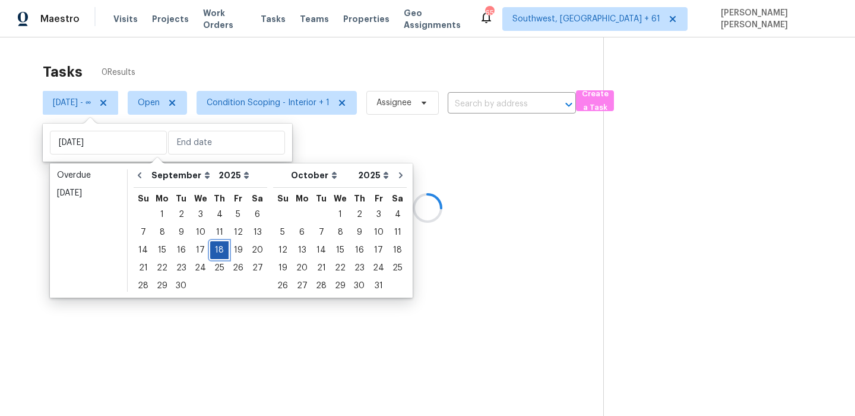
click at [213, 245] on div "18" at bounding box center [219, 250] width 18 height 17
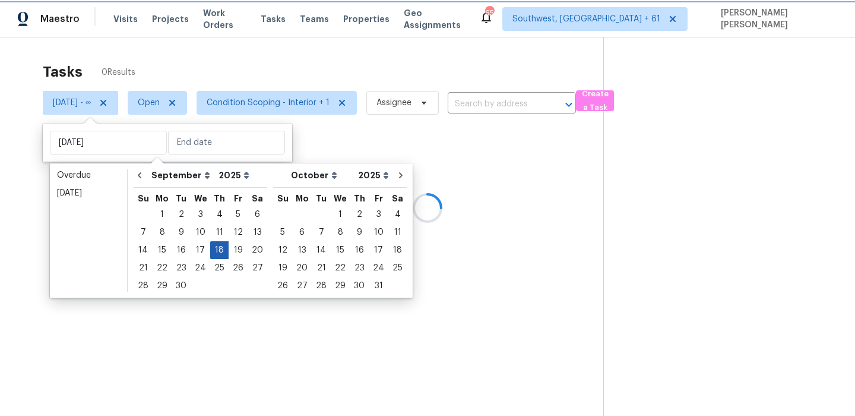
type input "[DATE]"
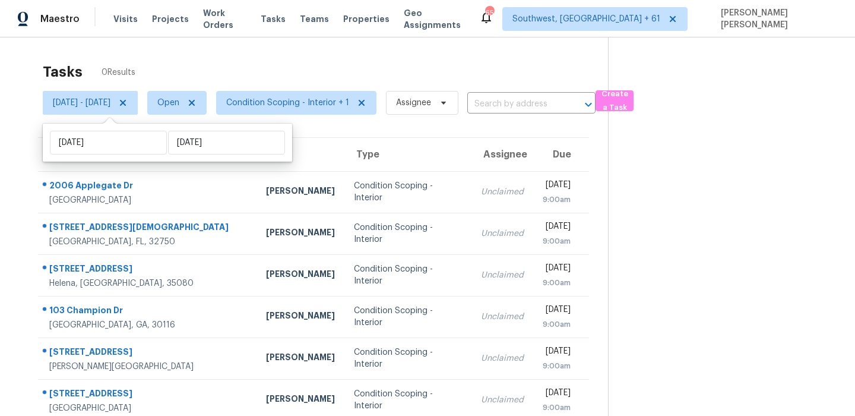
click at [312, 68] on div "Tasks 0 Results" at bounding box center [325, 71] width 565 height 31
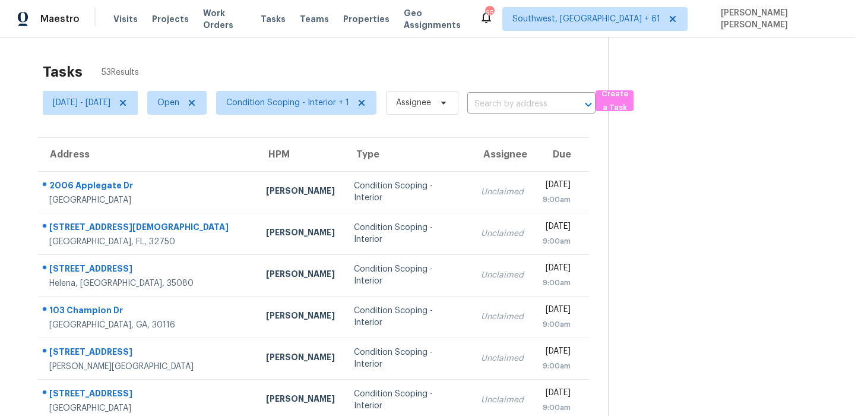
click at [520, 77] on div "Tasks 53 Results" at bounding box center [325, 71] width 565 height 31
